Goal: Transaction & Acquisition: Purchase product/service

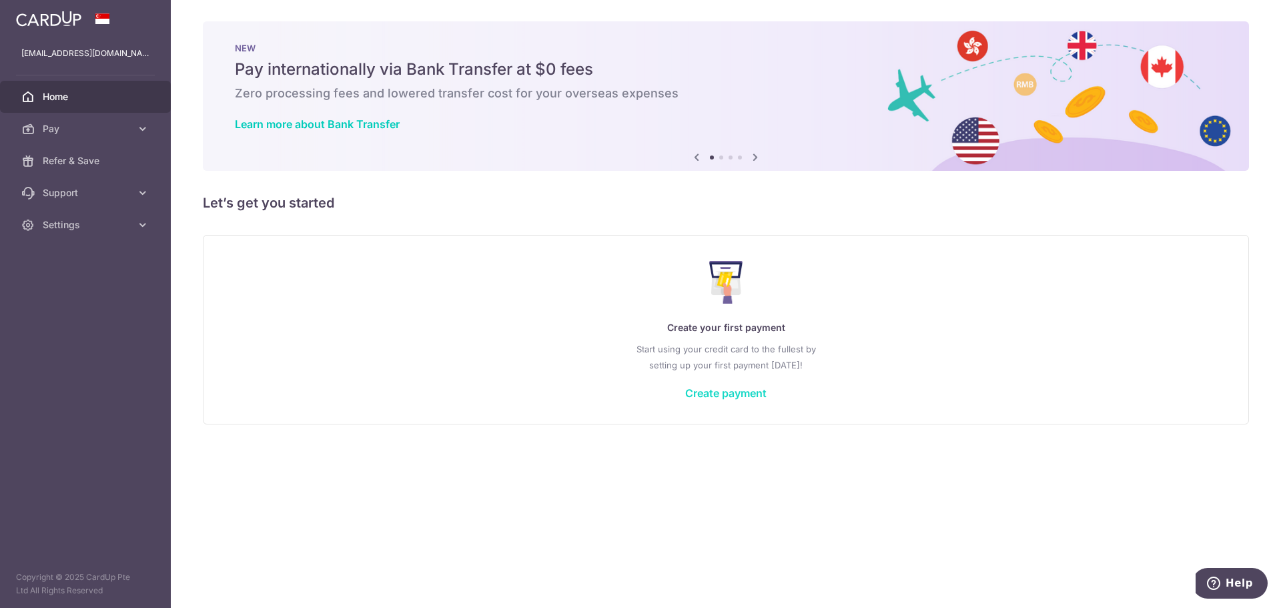
click at [720, 392] on link "Create payment" at bounding box center [725, 392] width 81 height 13
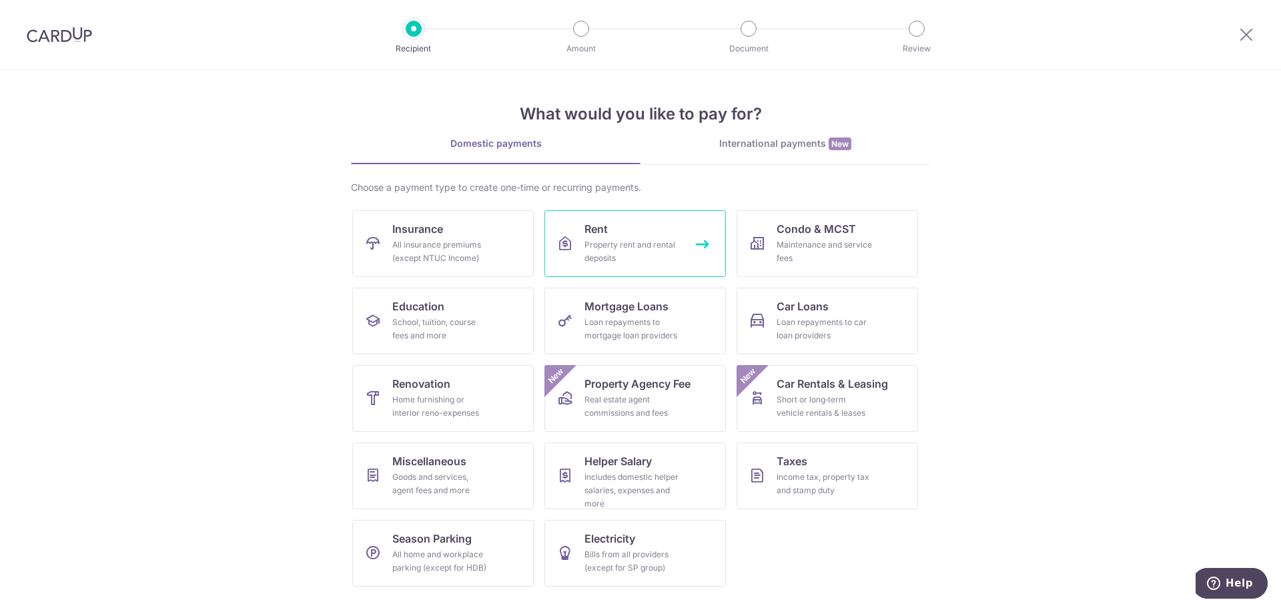
click at [618, 249] on div "Property rent and rental deposits" at bounding box center [633, 251] width 96 height 27
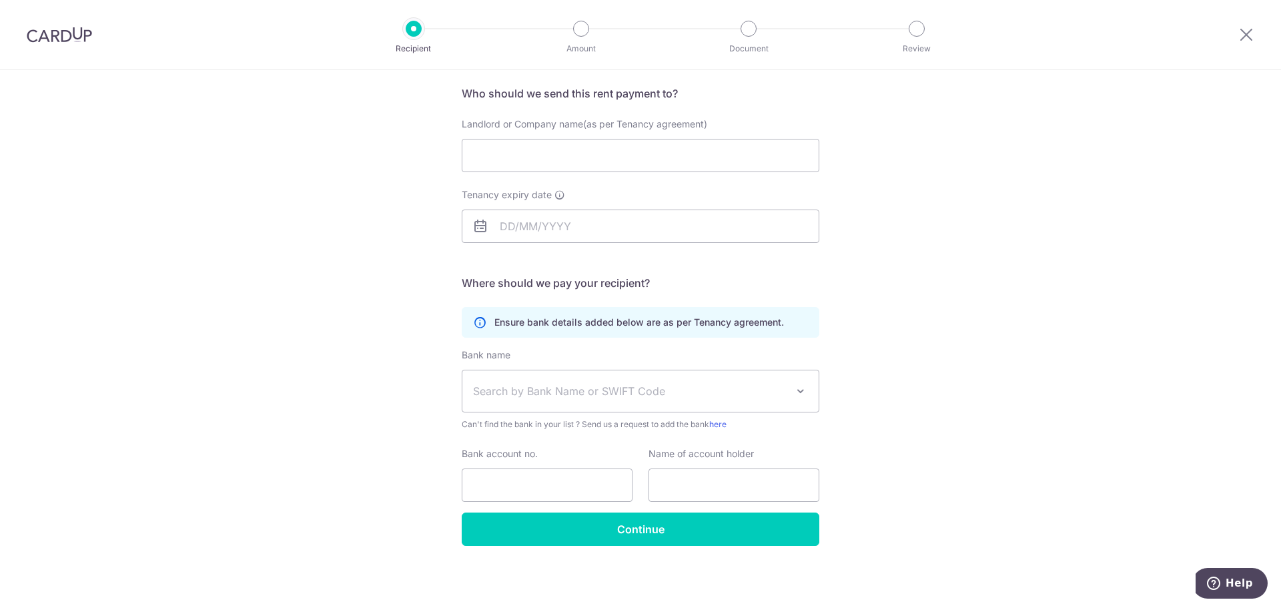
scroll to position [97, 0]
click at [79, 38] on img at bounding box center [59, 35] width 65 height 16
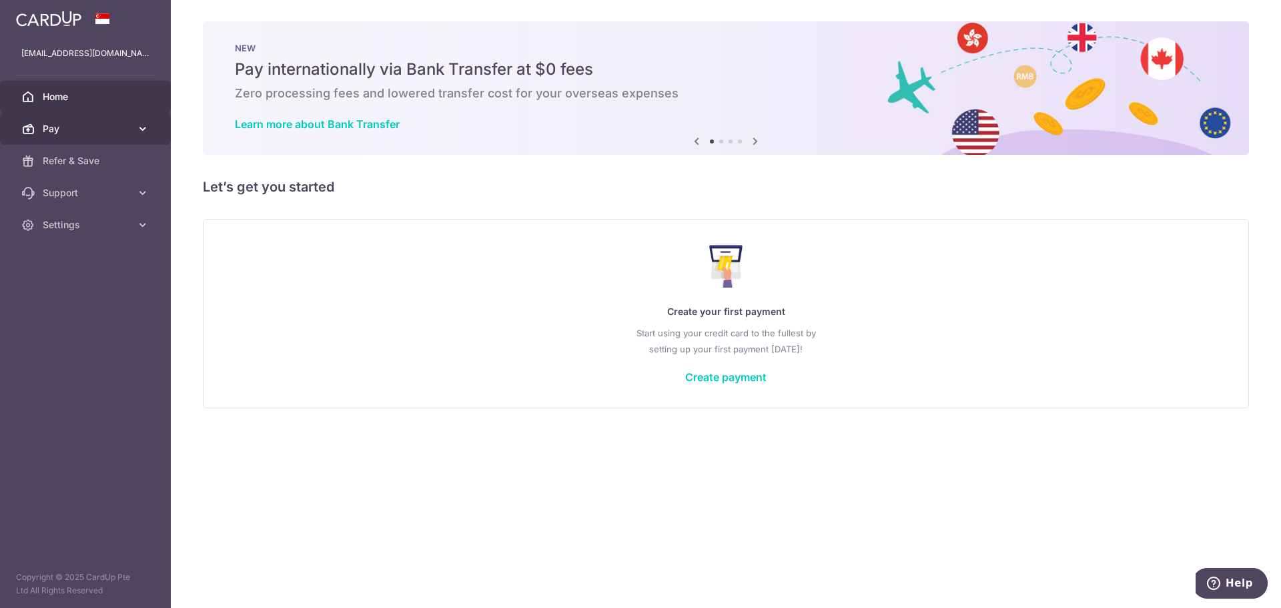
click at [60, 136] on link "Pay" at bounding box center [85, 129] width 171 height 32
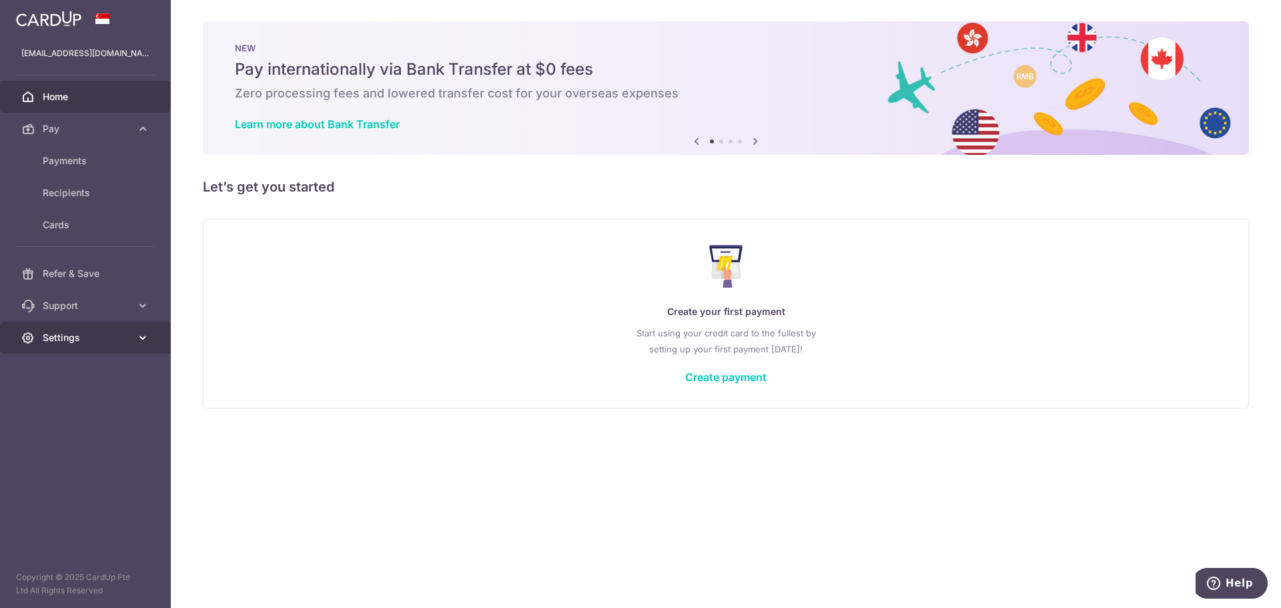
click at [141, 346] on link "Settings" at bounding box center [85, 338] width 171 height 32
click at [137, 342] on icon at bounding box center [142, 337] width 13 height 13
click at [133, 311] on link "Support" at bounding box center [85, 306] width 171 height 32
click at [121, 334] on span "FAQ" at bounding box center [87, 337] width 88 height 13
drag, startPoint x: 725, startPoint y: 365, endPoint x: 725, endPoint y: 372, distance: 7.3
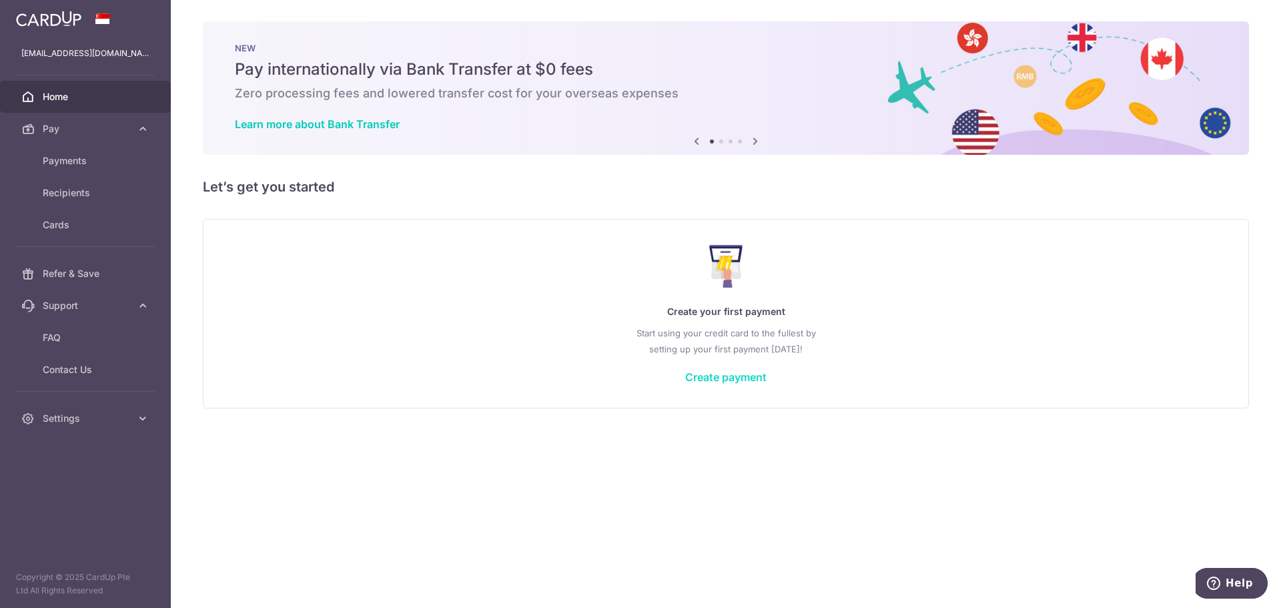
click at [725, 365] on div "Create your first payment Start using your credit card to the fullest by settin…" at bounding box center [726, 313] width 1013 height 158
click at [723, 377] on link "Create payment" at bounding box center [725, 376] width 81 height 13
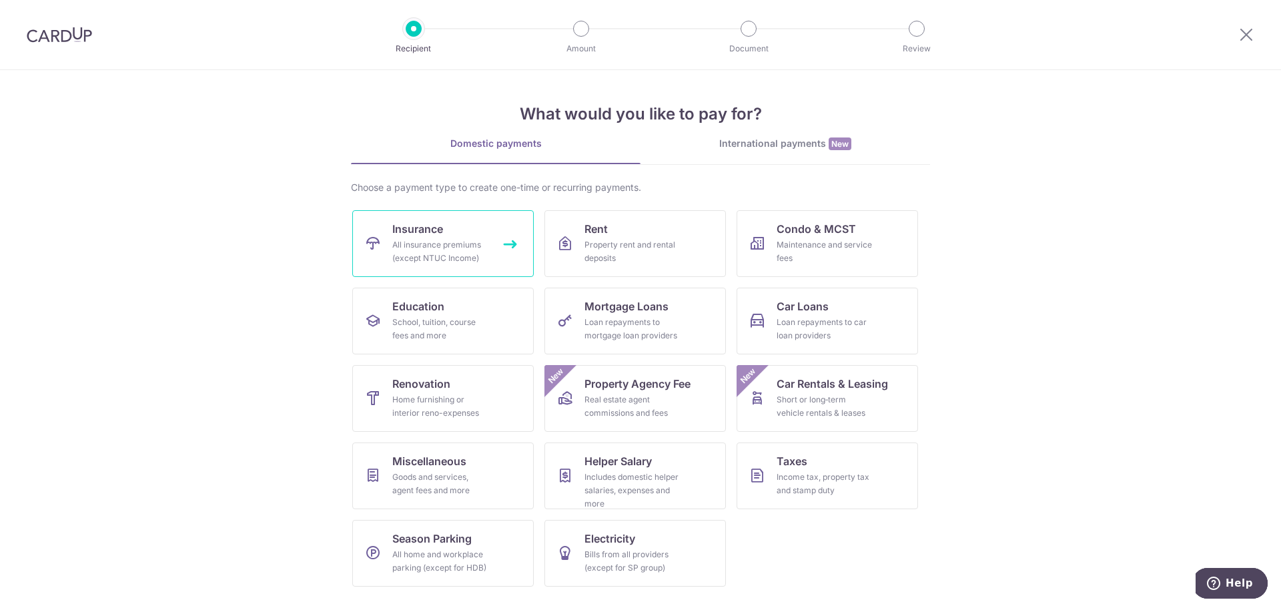
click at [415, 253] on div "All insurance premiums (except NTUC Income)" at bounding box center [440, 251] width 96 height 27
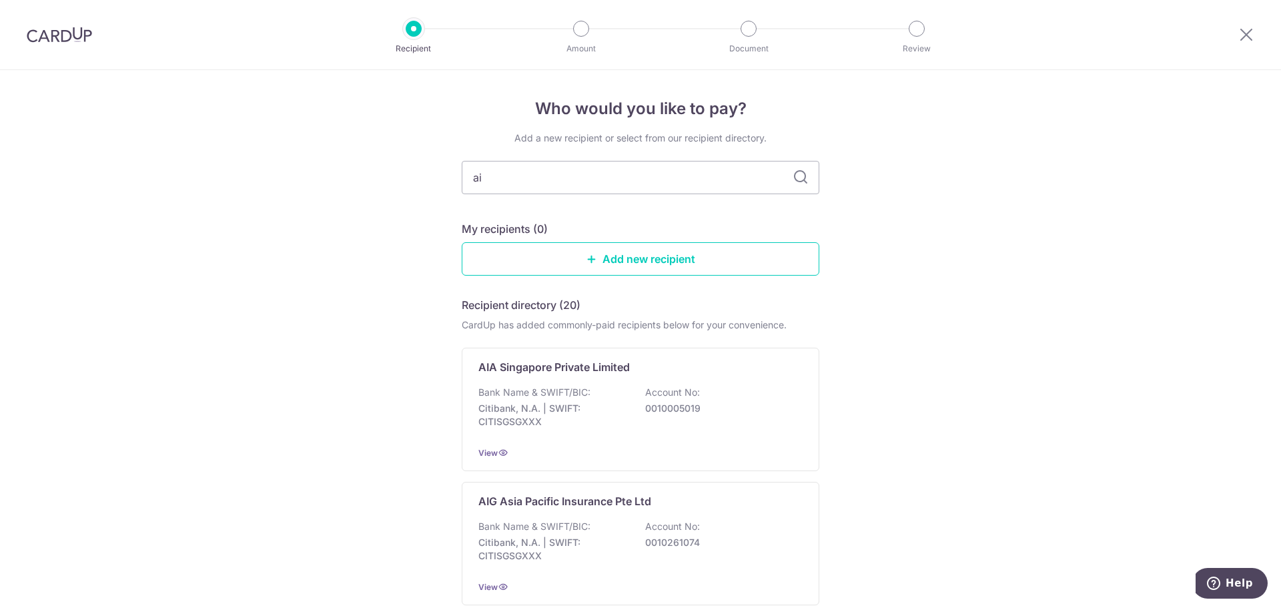
type input "aia"
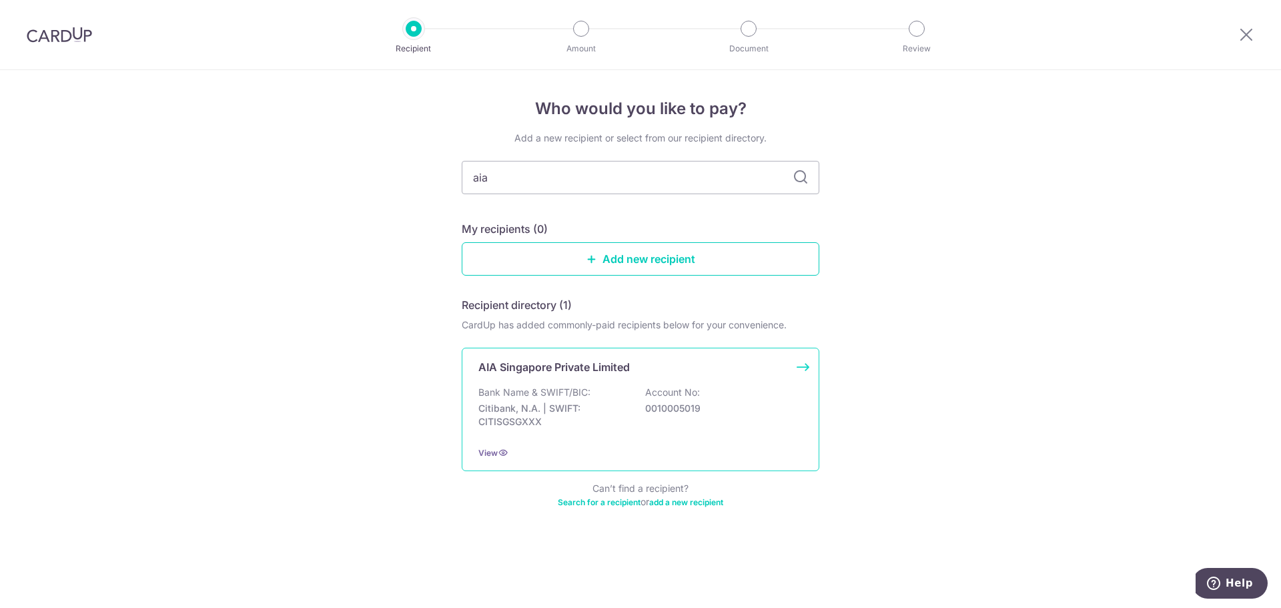
click at [539, 404] on p "Citibank, N.A. | SWIFT: CITISGSGXXX" at bounding box center [554, 415] width 150 height 27
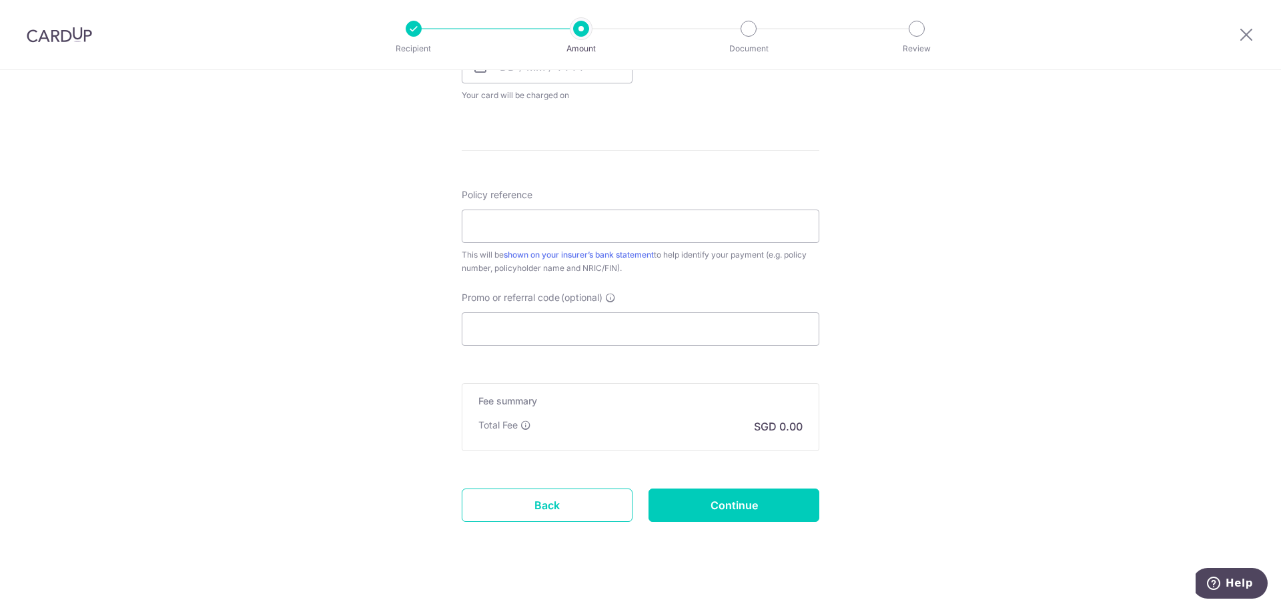
scroll to position [667, 0]
